Goal: Task Accomplishment & Management: Manage account settings

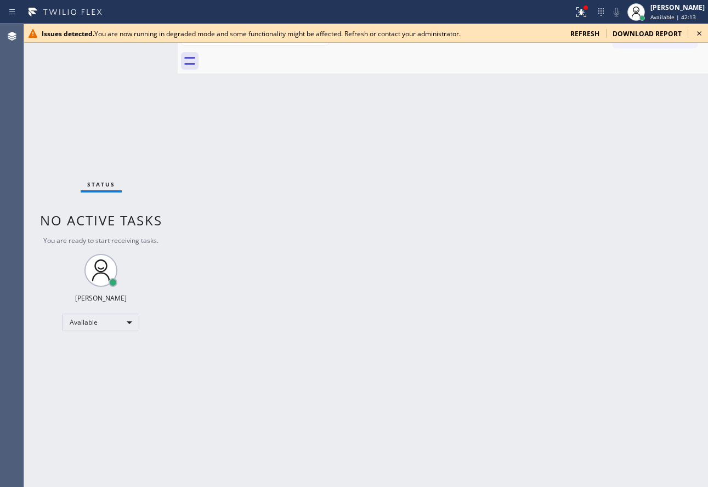
click at [699, 31] on icon at bounding box center [698, 33] width 13 height 13
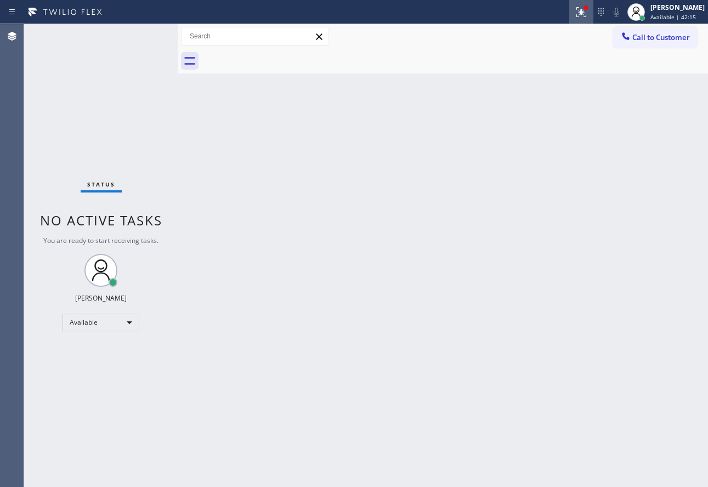
click at [586, 16] on icon at bounding box center [580, 11] width 13 height 13
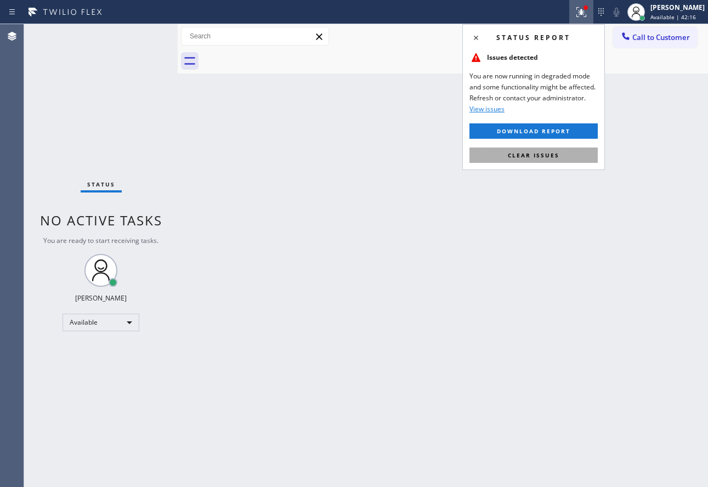
click at [549, 164] on div "Status report Issues detected You are now running in degraded mode and some fun…" at bounding box center [533, 97] width 143 height 146
click at [549, 152] on span "Clear issues" at bounding box center [534, 155] width 52 height 8
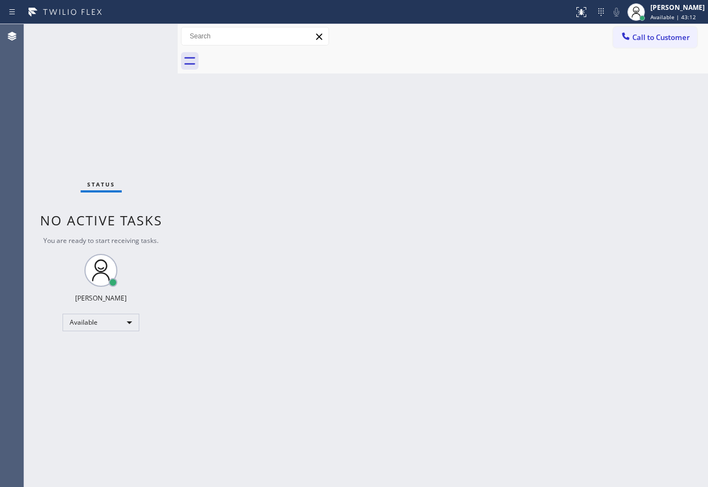
click at [569, 257] on div "Back to Dashboard Change Sender ID Customers Technicians Select a contact Outbo…" at bounding box center [443, 255] width 530 height 463
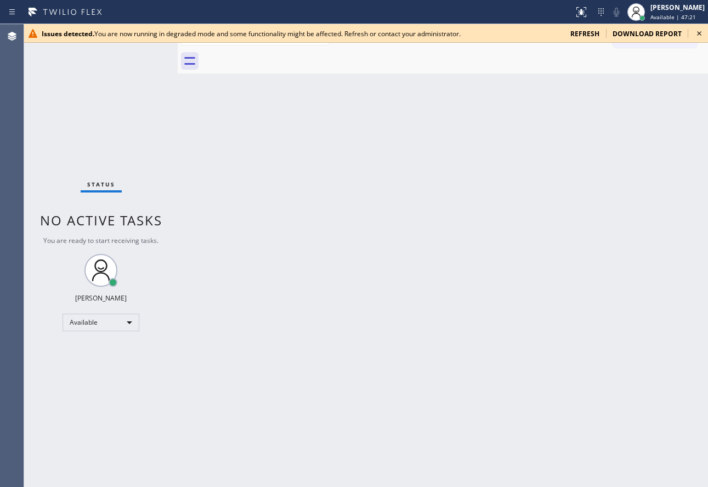
click at [582, 36] on span "refresh" at bounding box center [584, 33] width 29 height 9
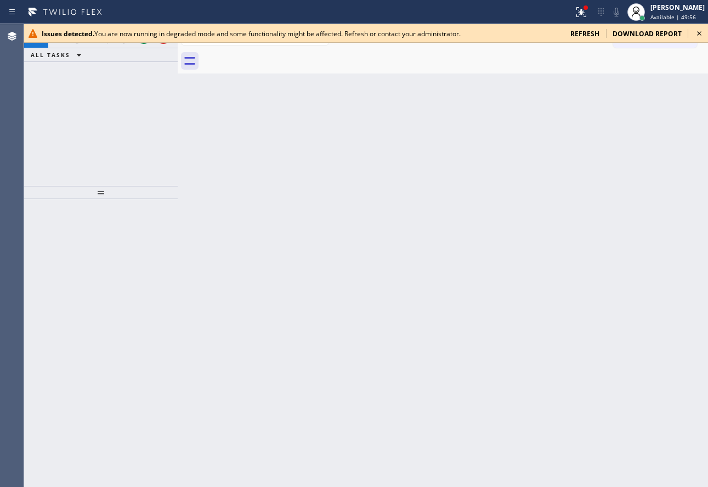
click at [591, 35] on span "refresh" at bounding box center [584, 33] width 29 height 9
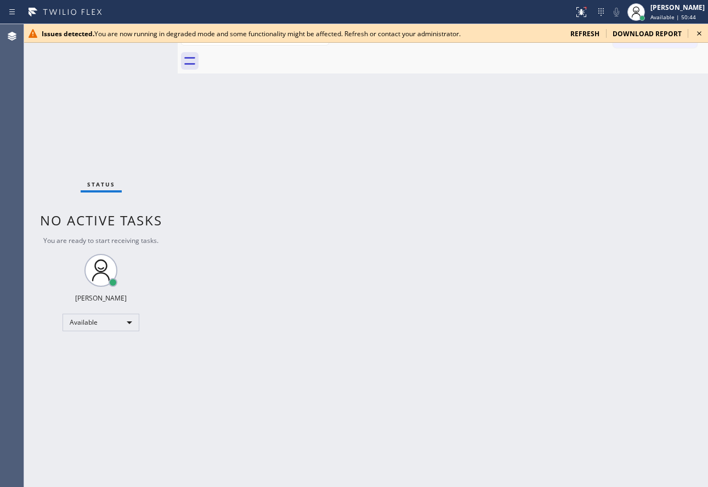
click at [699, 33] on icon at bounding box center [698, 33] width 13 height 13
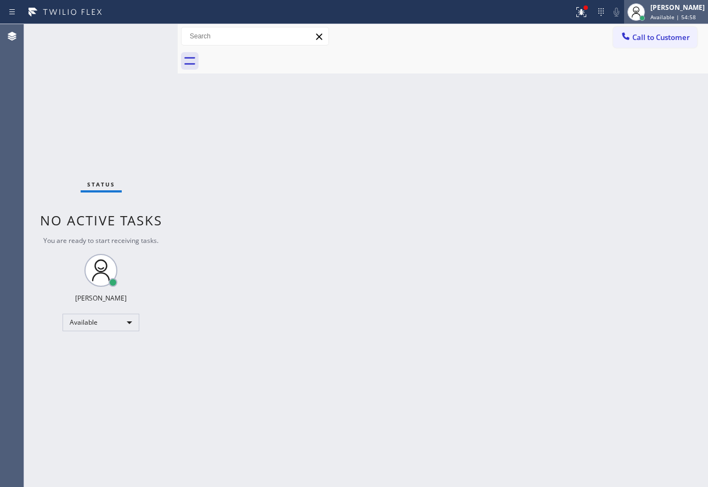
click at [672, 13] on div "John Tindoc Available | 54:58" at bounding box center [678, 11] width 60 height 19
click at [645, 16] on div at bounding box center [641, 17] width 5 height 5
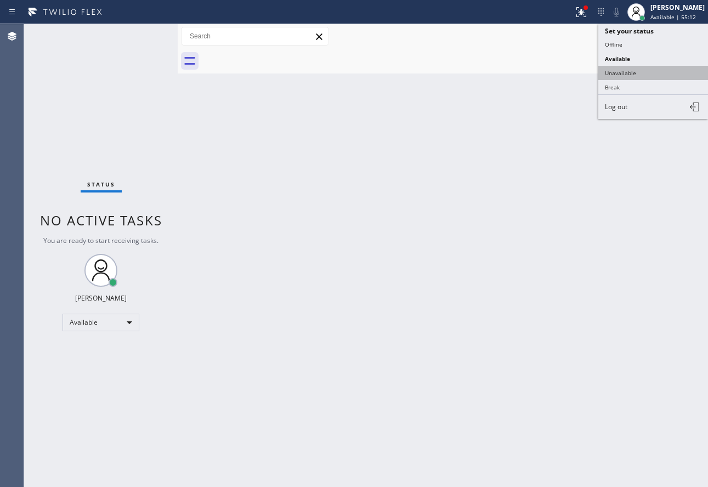
click at [622, 72] on button "Unavailable" at bounding box center [653, 73] width 110 height 14
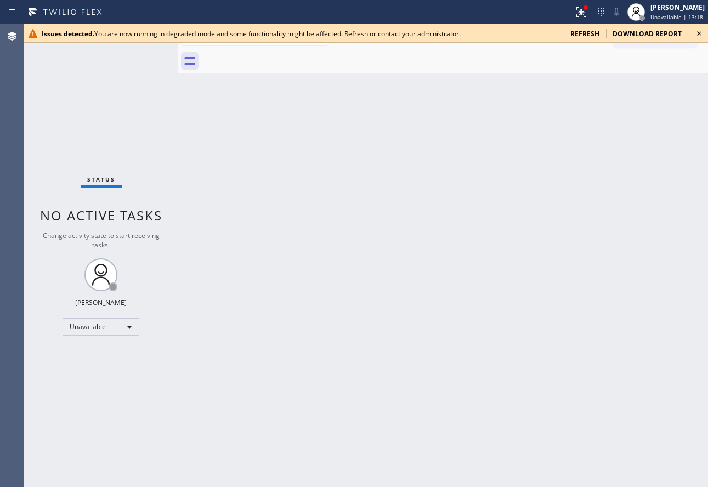
click at [579, 32] on span "refresh" at bounding box center [584, 33] width 29 height 9
click at [76, 327] on div "Unavailable" at bounding box center [100, 327] width 77 height 18
click at [96, 352] on li "Available" at bounding box center [100, 355] width 75 height 13
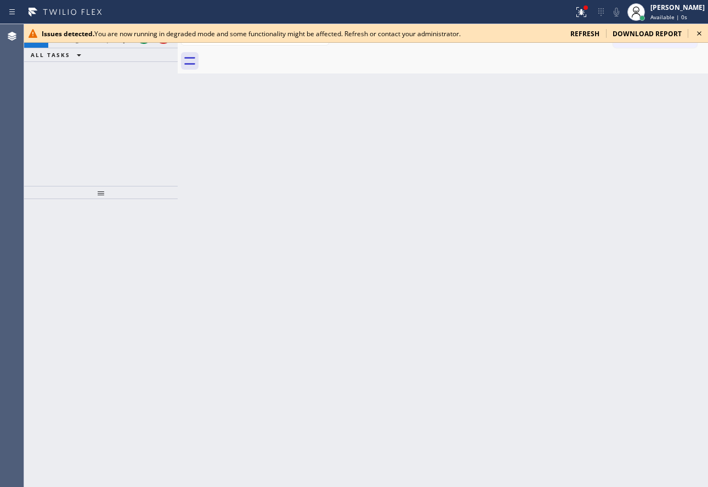
click at [697, 33] on icon at bounding box center [698, 33] width 13 height 13
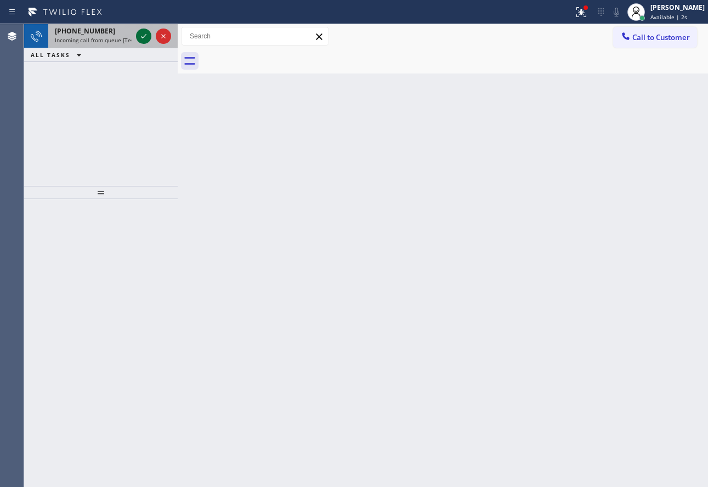
click at [142, 36] on icon at bounding box center [143, 36] width 13 height 13
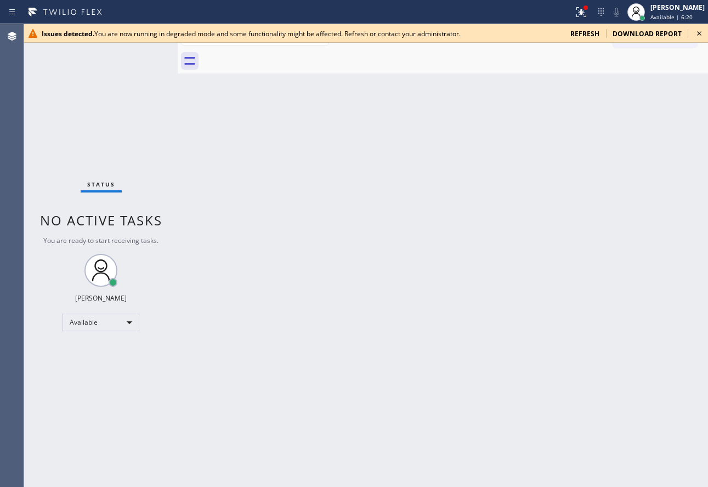
click at [702, 35] on icon at bounding box center [698, 33] width 13 height 13
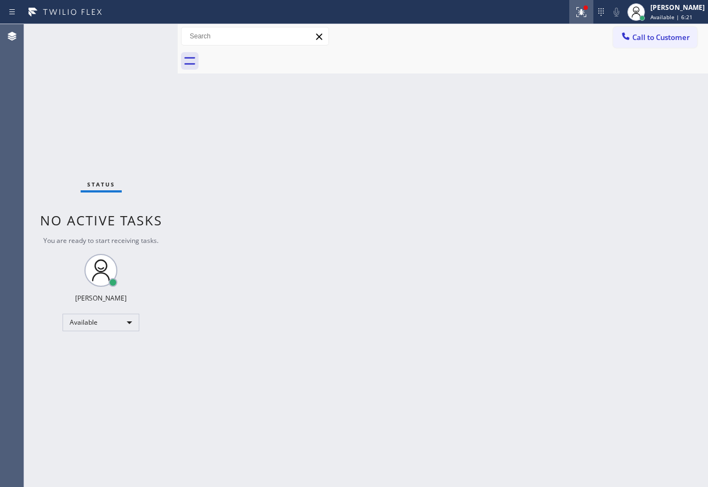
click at [583, 13] on icon at bounding box center [579, 11] width 7 height 8
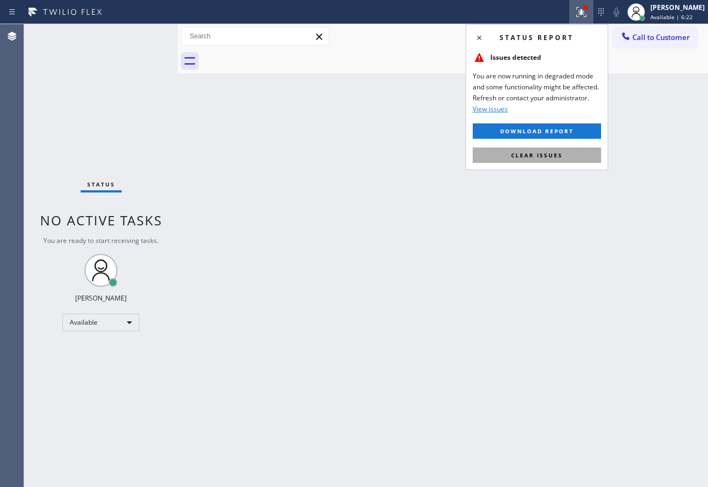
click at [548, 152] on span "Clear issues" at bounding box center [537, 155] width 52 height 8
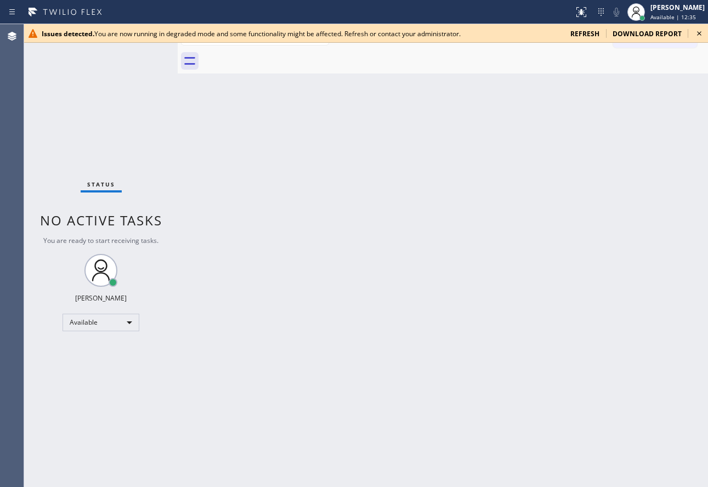
click at [697, 33] on icon at bounding box center [698, 33] width 13 height 13
click at [700, 31] on icon at bounding box center [698, 33] width 13 height 13
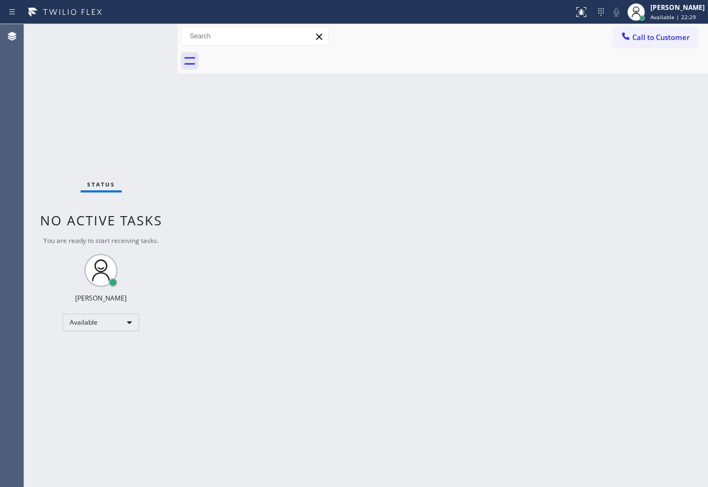
click at [261, 276] on div "Back to Dashboard Change Sender ID Customers Technicians Select a contact Outbo…" at bounding box center [443, 255] width 530 height 463
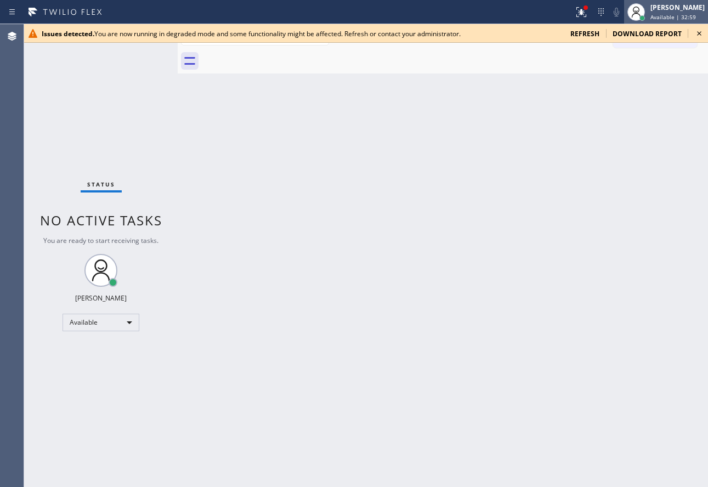
click at [682, 9] on div "[PERSON_NAME]" at bounding box center [677, 7] width 54 height 9
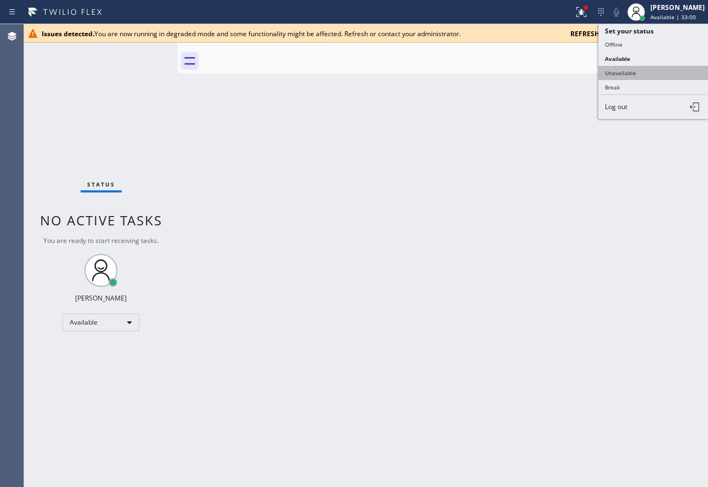
click at [633, 72] on button "Unavailable" at bounding box center [653, 73] width 110 height 14
